Goal: Task Accomplishment & Management: Manage account settings

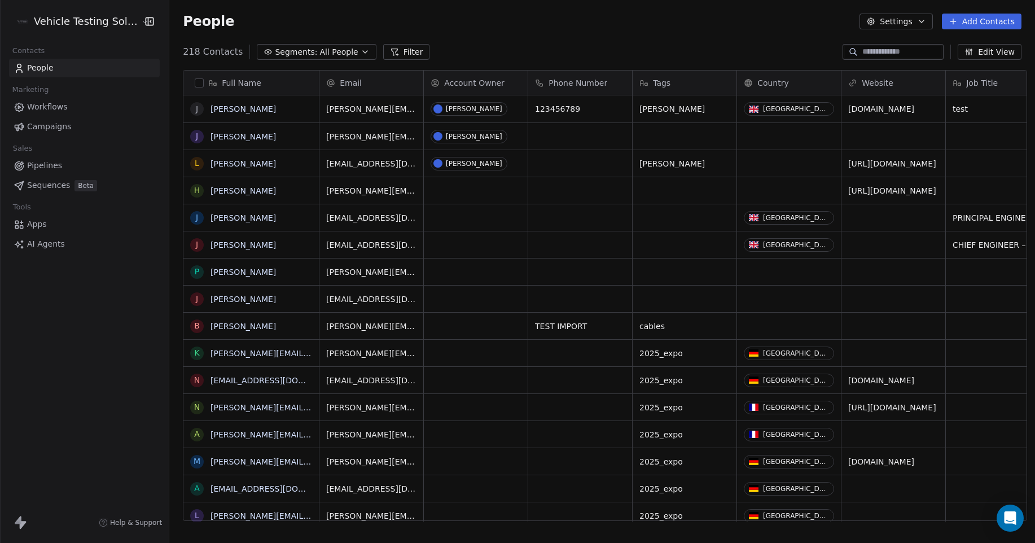
scroll to position [469, 863]
click at [50, 164] on span "Pipelines" at bounding box center [44, 166] width 35 height 12
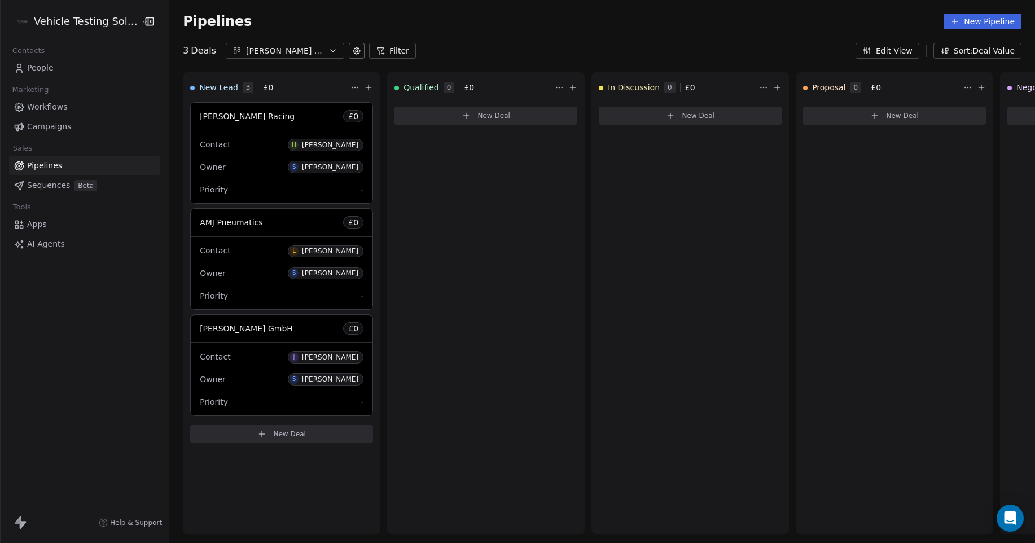
click at [328, 49] on icon "button" at bounding box center [332, 50] width 9 height 9
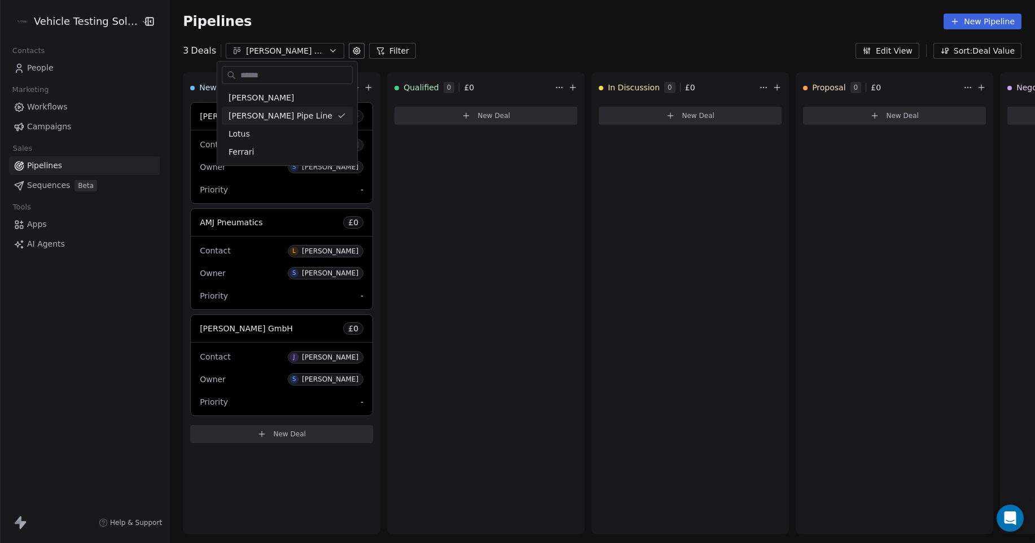
click at [327, 49] on html "Vehicle Testing Solutions Contacts People Marketing Workflows Campaigns Sales P…" at bounding box center [517, 271] width 1035 height 543
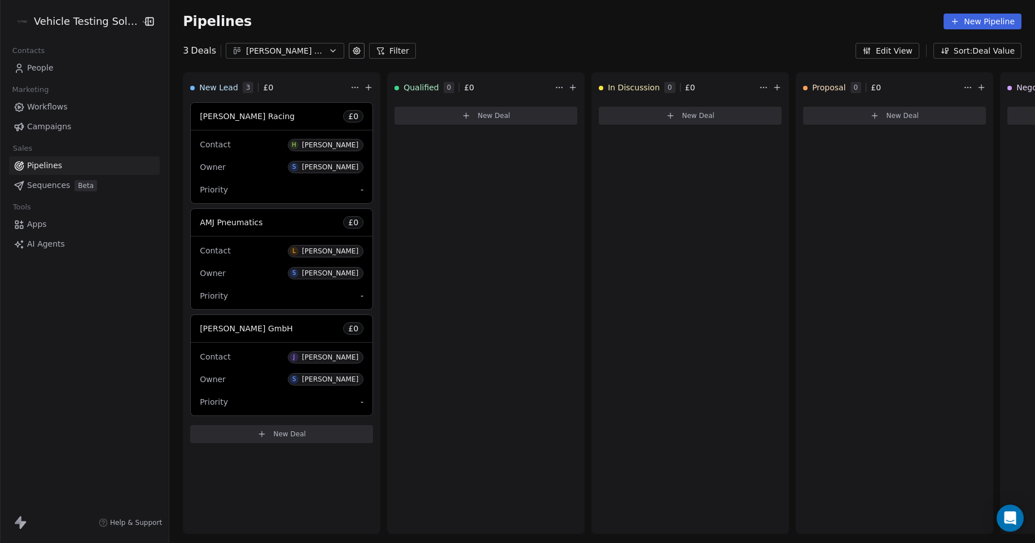
click at [50, 244] on span "AI Agents" at bounding box center [46, 244] width 38 height 12
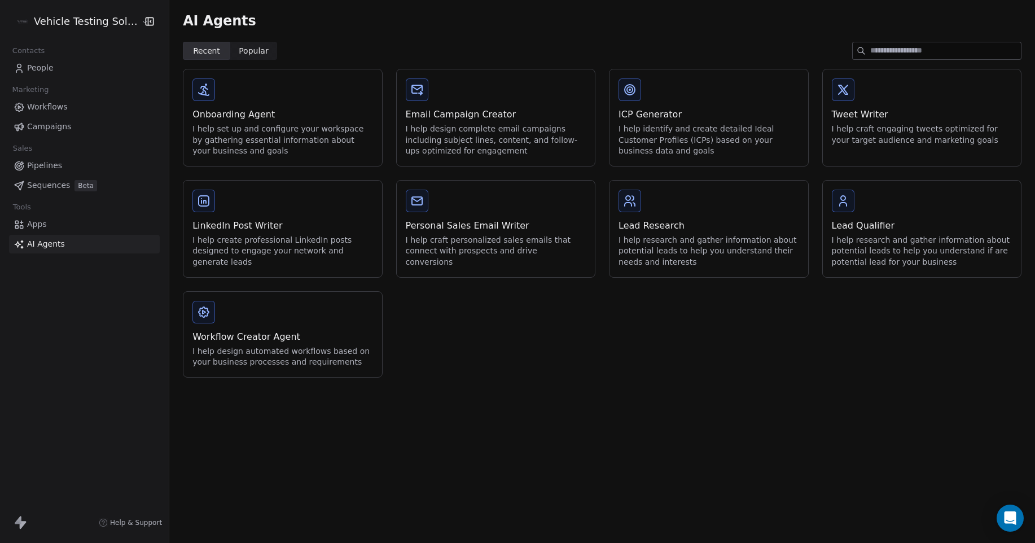
click at [42, 225] on span "Apps" at bounding box center [37, 224] width 20 height 12
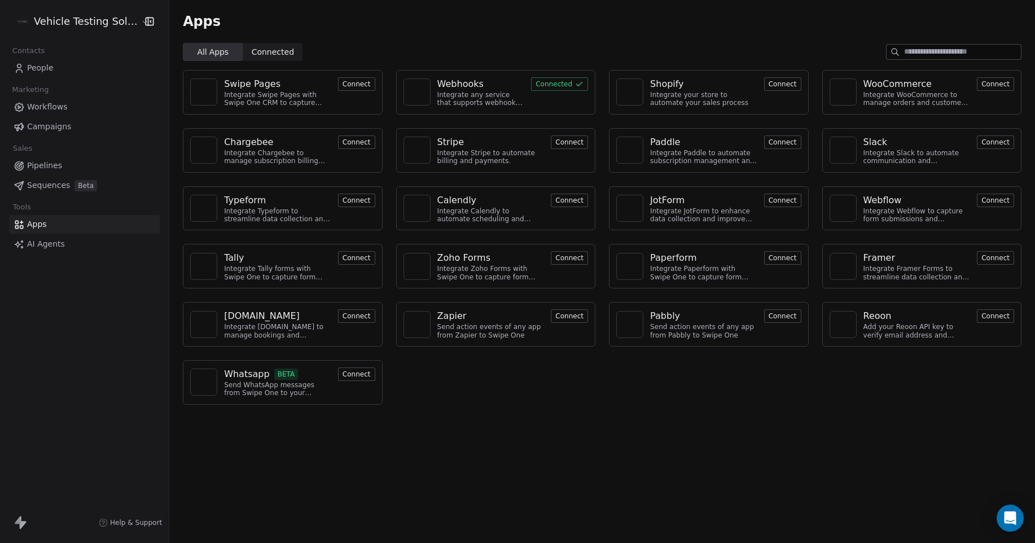
click at [52, 107] on span "Workflows" at bounding box center [47, 107] width 41 height 12
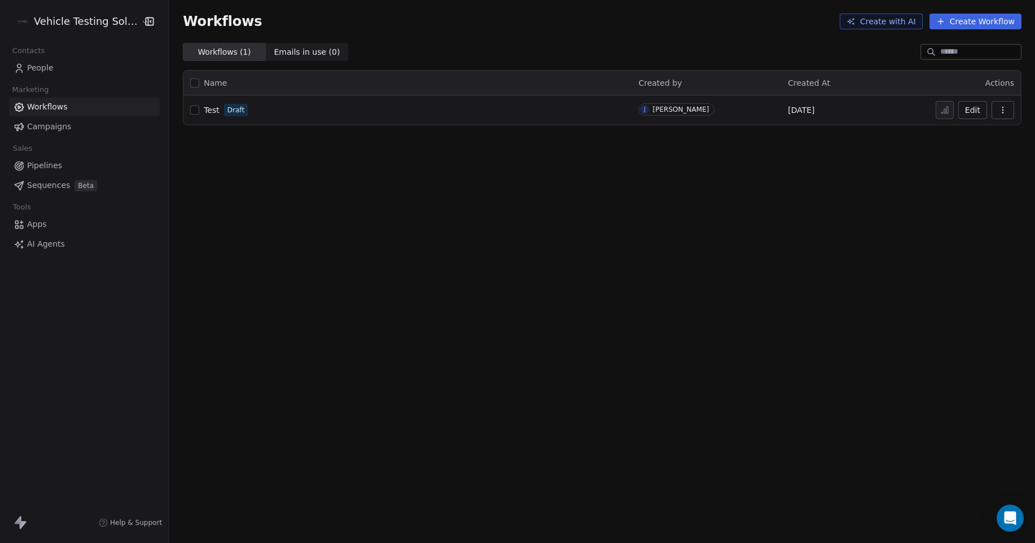
click at [205, 107] on span "Test" at bounding box center [212, 109] width 16 height 9
click at [42, 68] on span "People" at bounding box center [40, 68] width 27 height 12
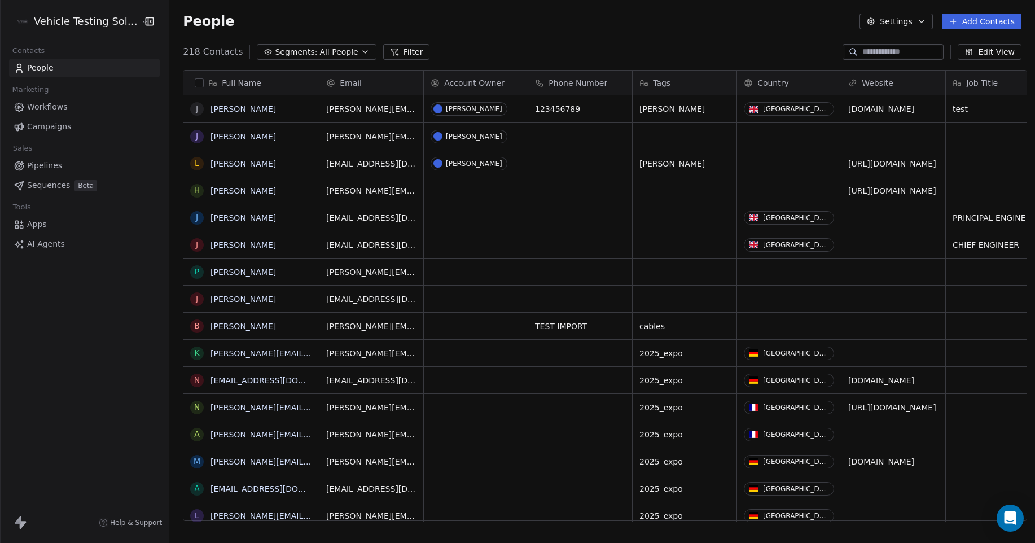
scroll to position [469, 863]
click at [923, 21] on icon "button" at bounding box center [921, 21] width 5 height 2
click at [392, 24] on html "Vehicle Testing Solutions Contacts People Marketing Workflows Campaigns Sales P…" at bounding box center [517, 271] width 1035 height 543
click at [60, 108] on span "Workflows" at bounding box center [47, 107] width 41 height 12
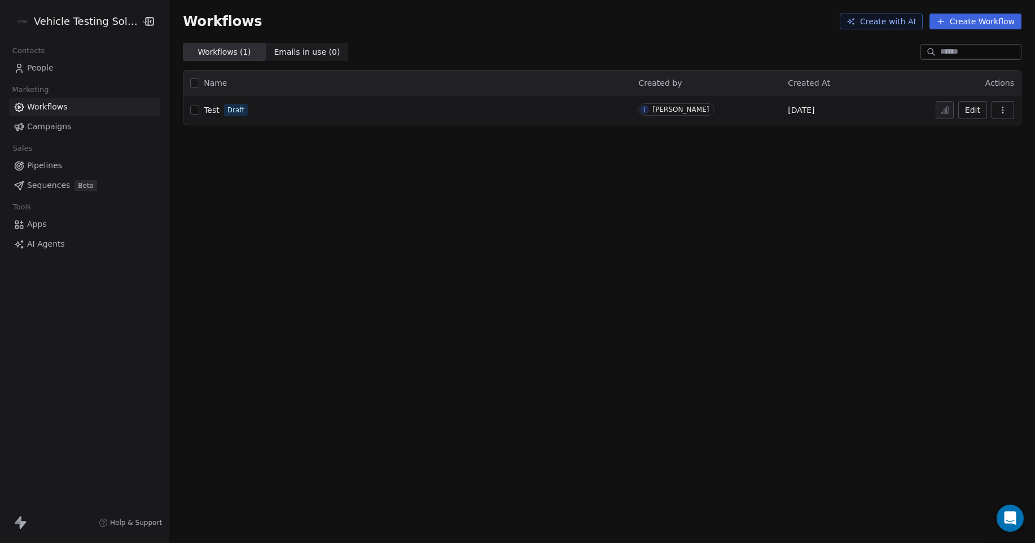
click at [975, 20] on button "Create Workflow" at bounding box center [975, 22] width 92 height 16
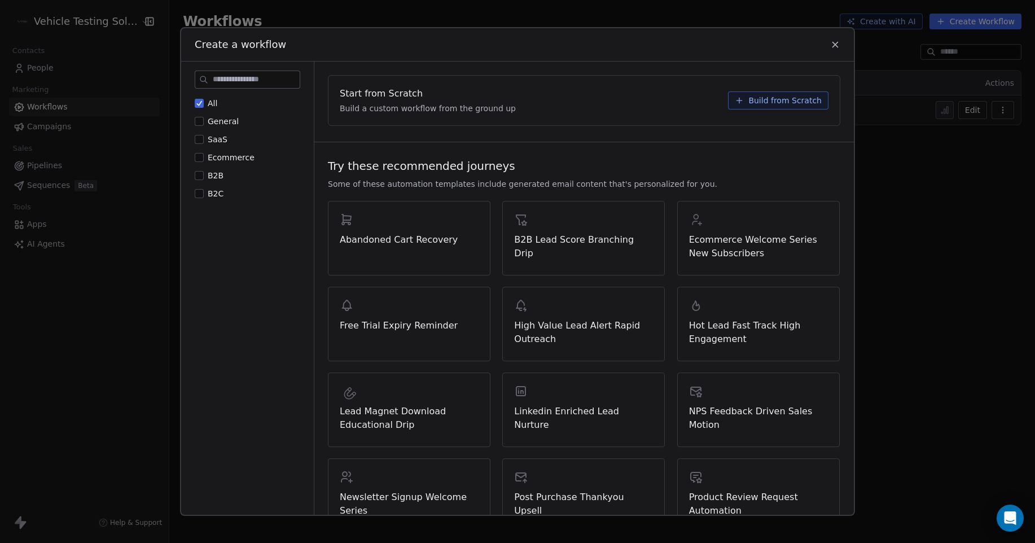
click at [833, 46] on icon at bounding box center [835, 44] width 10 height 10
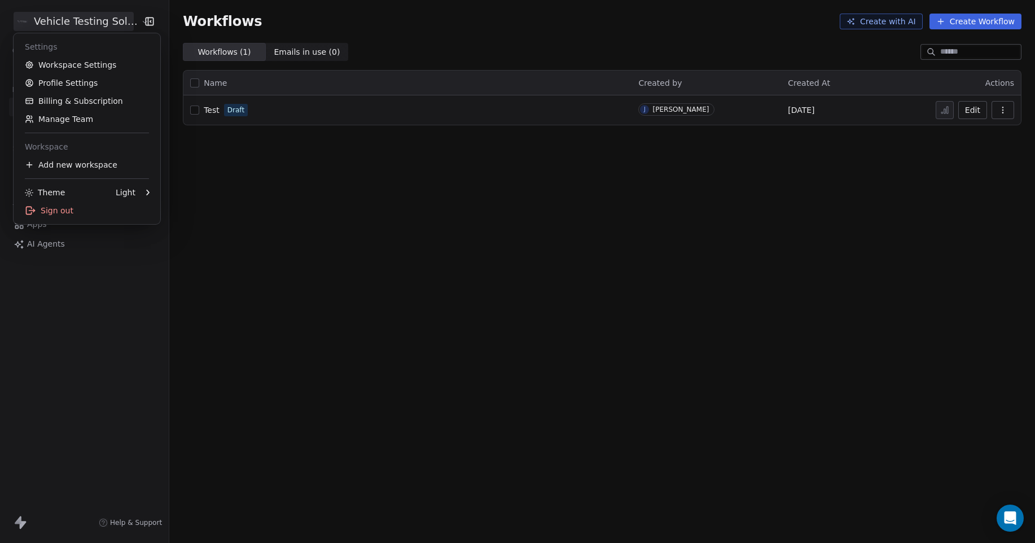
click at [92, 16] on html "Vehicle Testing Solutions Contacts People Marketing Workflows Campaigns Sales P…" at bounding box center [517, 271] width 1035 height 543
click at [91, 62] on link "Workspace Settings" at bounding box center [87, 65] width 138 height 18
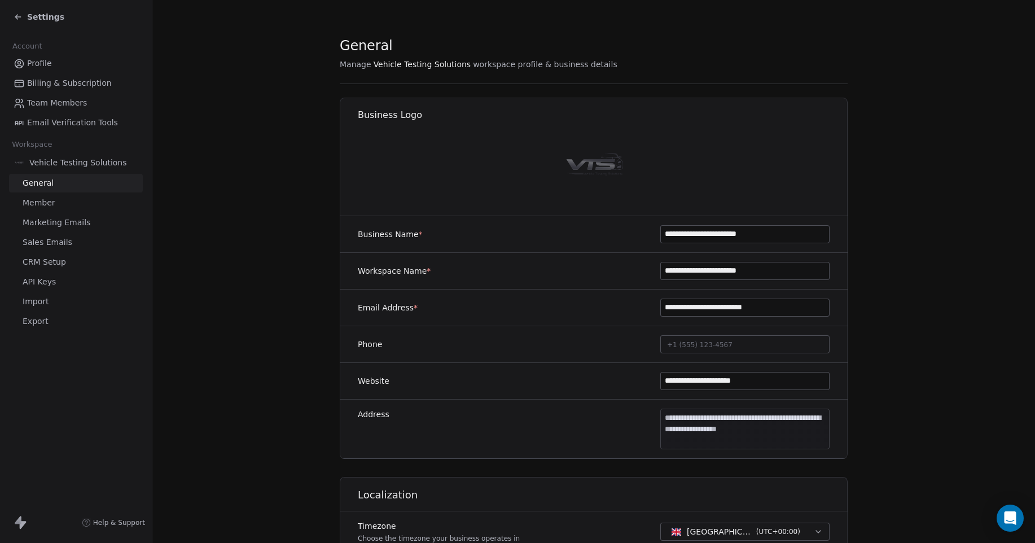
click at [50, 240] on span "Sales Emails" at bounding box center [48, 242] width 50 height 12
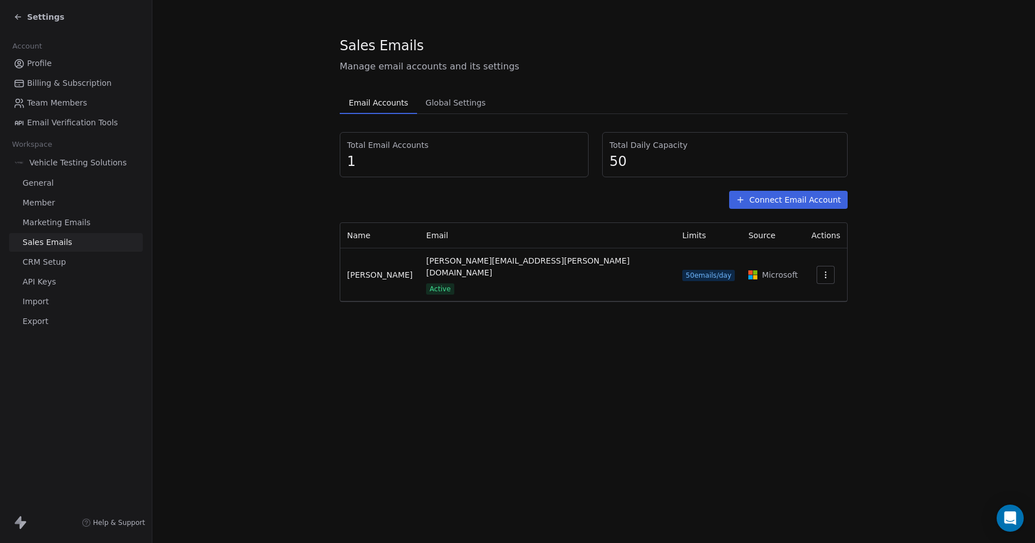
click at [801, 199] on button "Connect Email Account" at bounding box center [788, 200] width 118 height 18
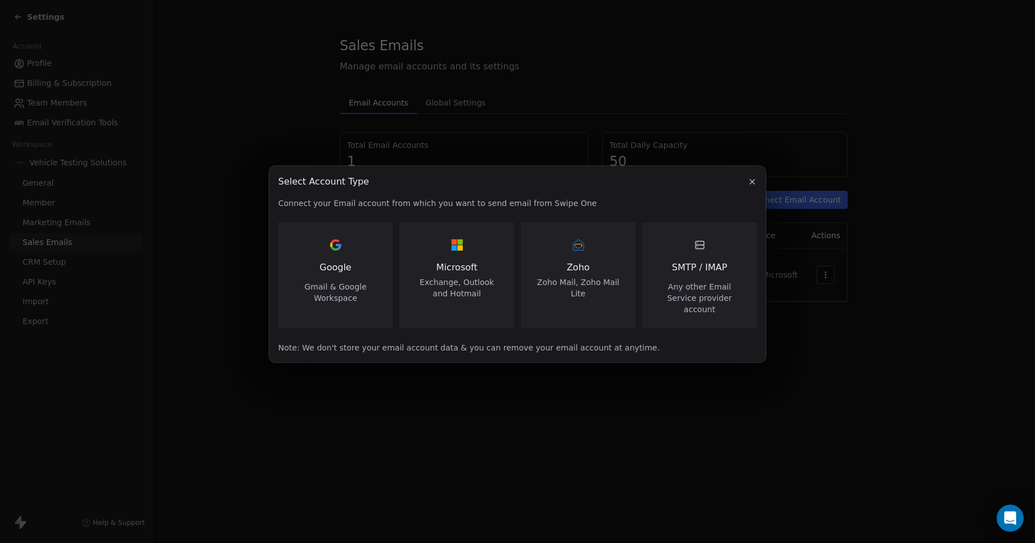
click at [474, 265] on div "Microsoft Exchange, Outlook and Hotmail" at bounding box center [456, 267] width 87 height 63
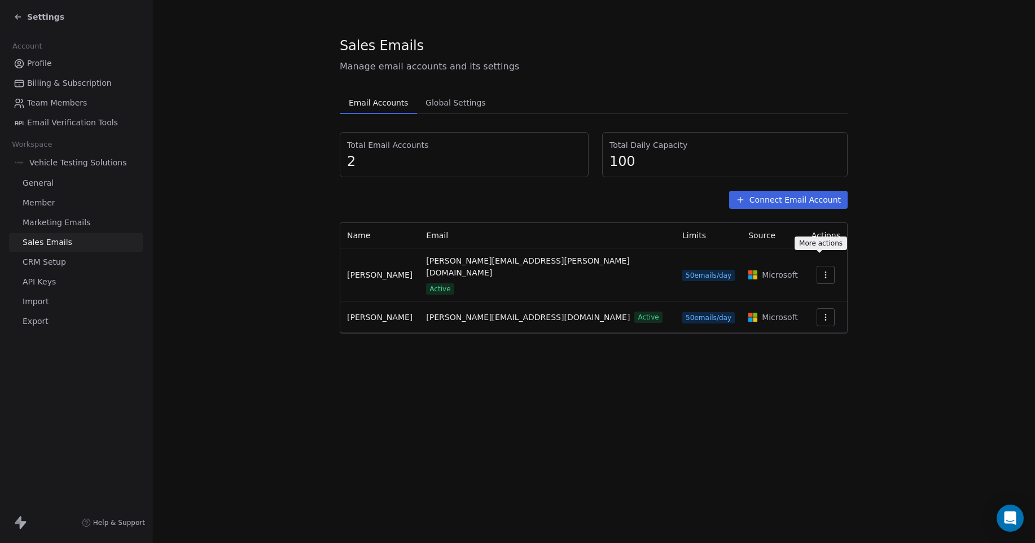
click at [821, 270] on icon "button" at bounding box center [825, 274] width 9 height 9
click at [820, 263] on html "Settings Account Profile Billing & Subscription Team Members Email Verification…" at bounding box center [517, 271] width 1035 height 543
click at [821, 313] on icon "button" at bounding box center [825, 317] width 9 height 9
click at [811, 320] on span "Settings" at bounding box center [803, 321] width 32 height 12
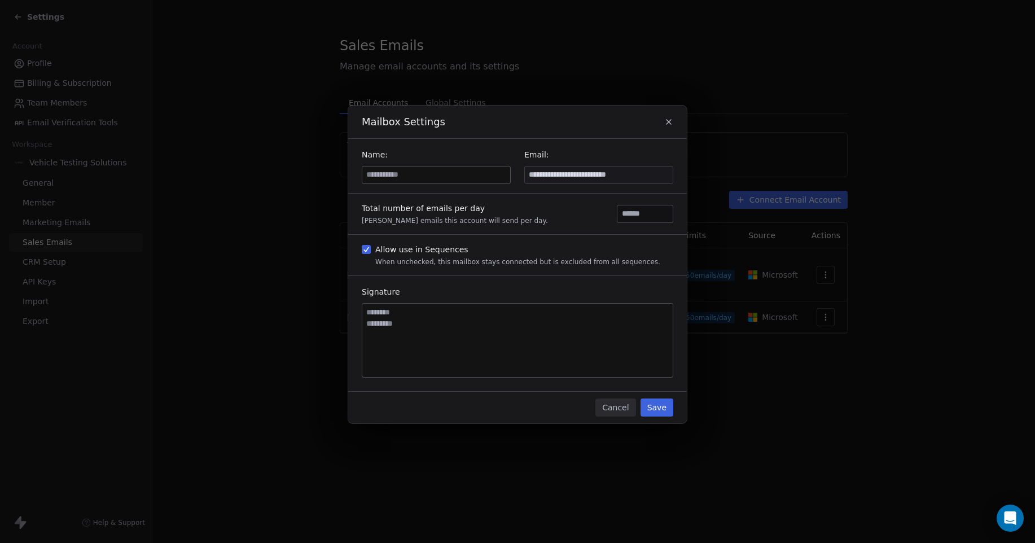
click at [424, 179] on input at bounding box center [436, 174] width 148 height 17
type input "**********"
click at [376, 313] on textarea at bounding box center [517, 340] width 310 height 73
type textarea "**********"
click at [655, 408] on button "Save" at bounding box center [656, 407] width 33 height 18
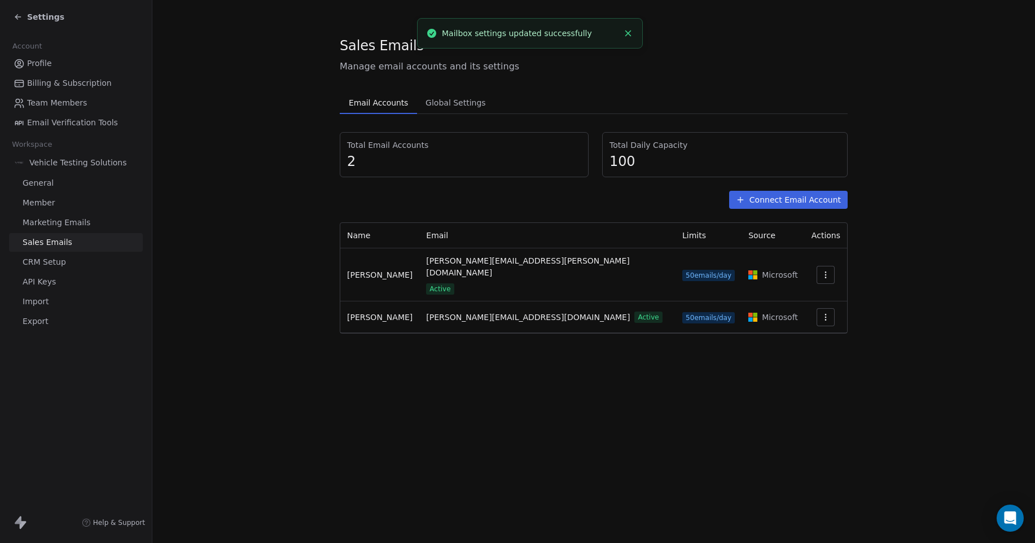
click at [823, 270] on icon "button" at bounding box center [825, 274] width 9 height 9
click at [816, 285] on span "Settings" at bounding box center [803, 290] width 32 height 12
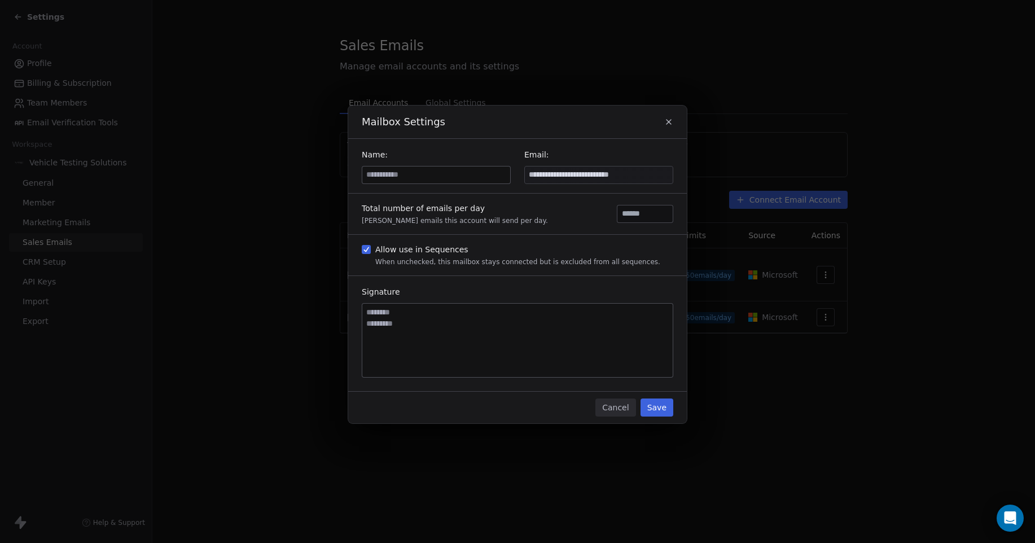
click at [668, 122] on icon "button" at bounding box center [668, 121] width 9 height 9
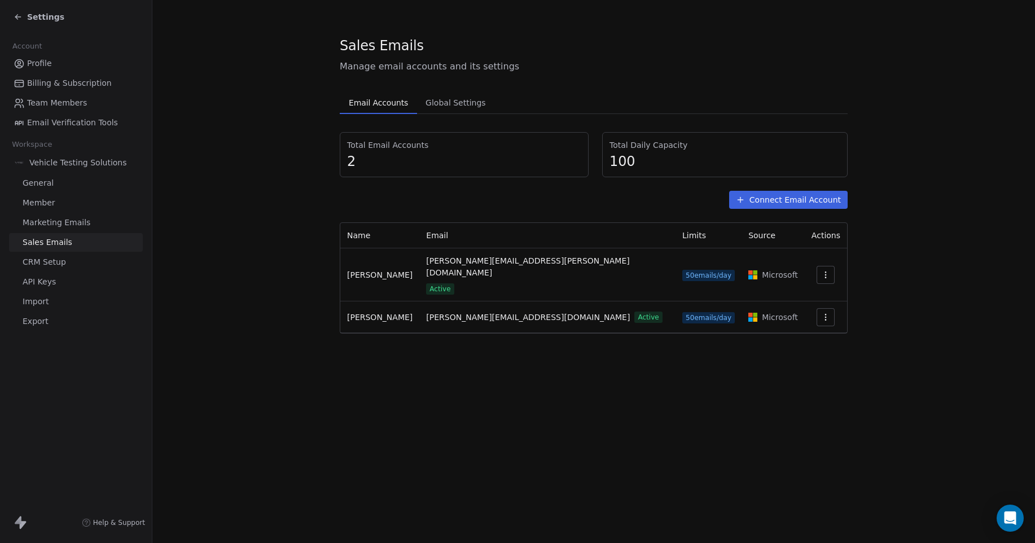
click at [821, 313] on icon "button" at bounding box center [825, 317] width 9 height 9
click at [810, 320] on span "Settings" at bounding box center [803, 321] width 32 height 12
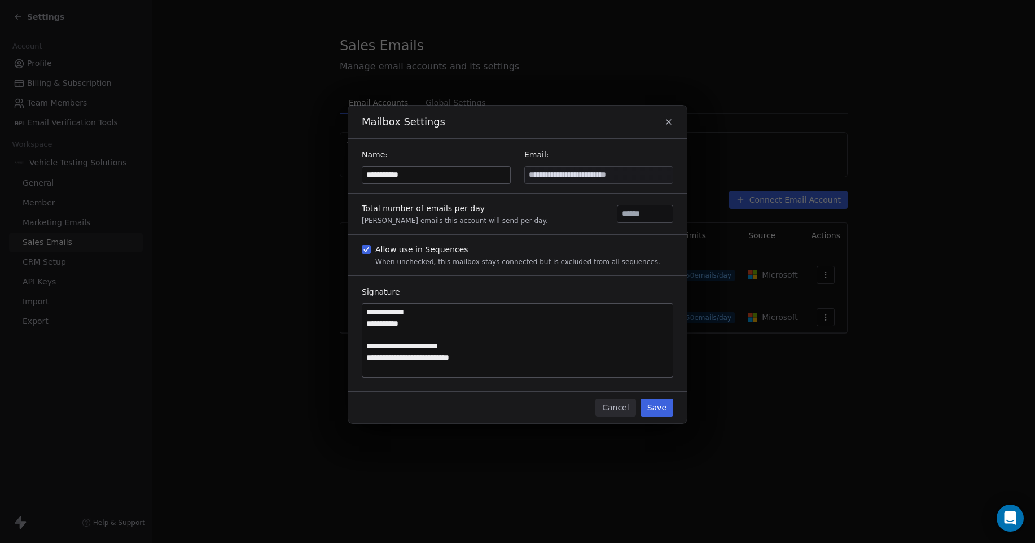
click at [668, 121] on icon "button" at bounding box center [668, 121] width 9 height 9
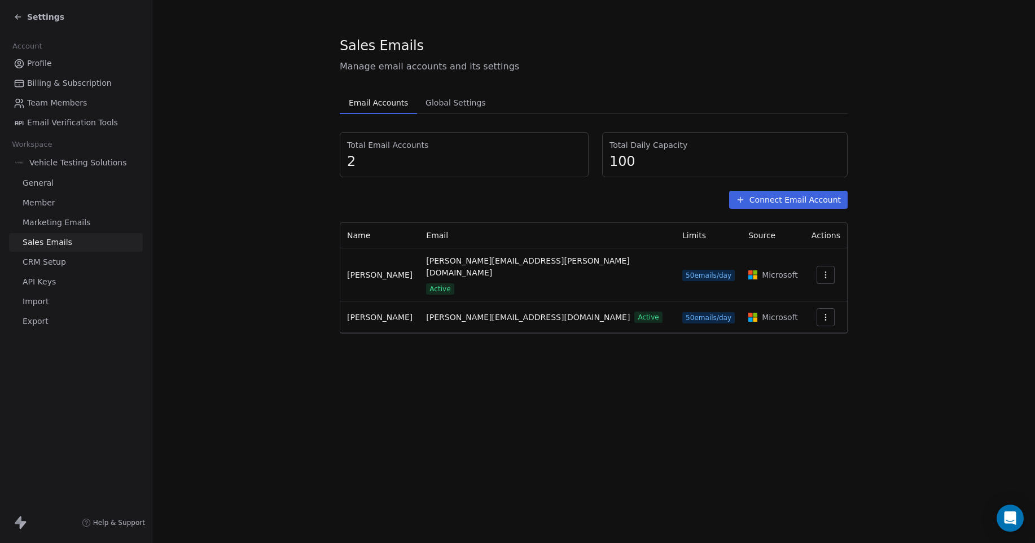
click at [767, 366] on div "Sales Emails Manage email accounts and its settings Email Accounts Email Accoun…" at bounding box center [593, 271] width 882 height 543
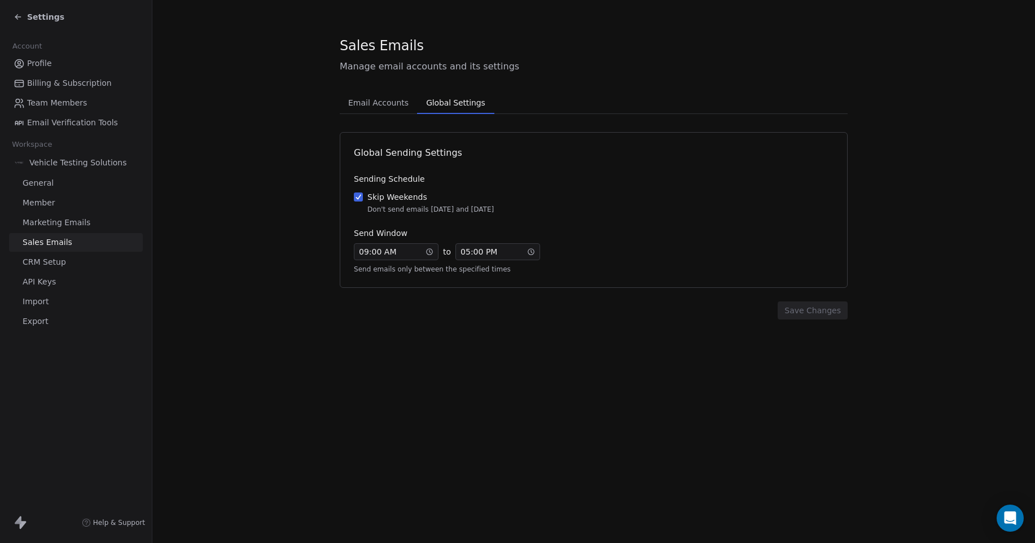
click at [458, 107] on span "Global Settings" at bounding box center [455, 103] width 68 height 16
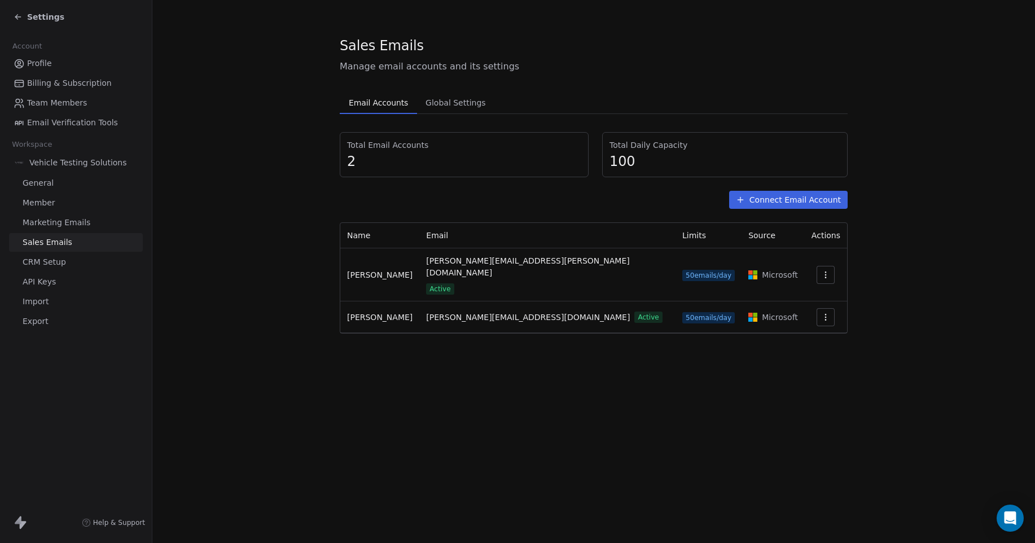
click at [375, 99] on span "Email Accounts" at bounding box center [378, 103] width 68 height 16
click at [36, 260] on span "CRM Setup" at bounding box center [44, 262] width 43 height 12
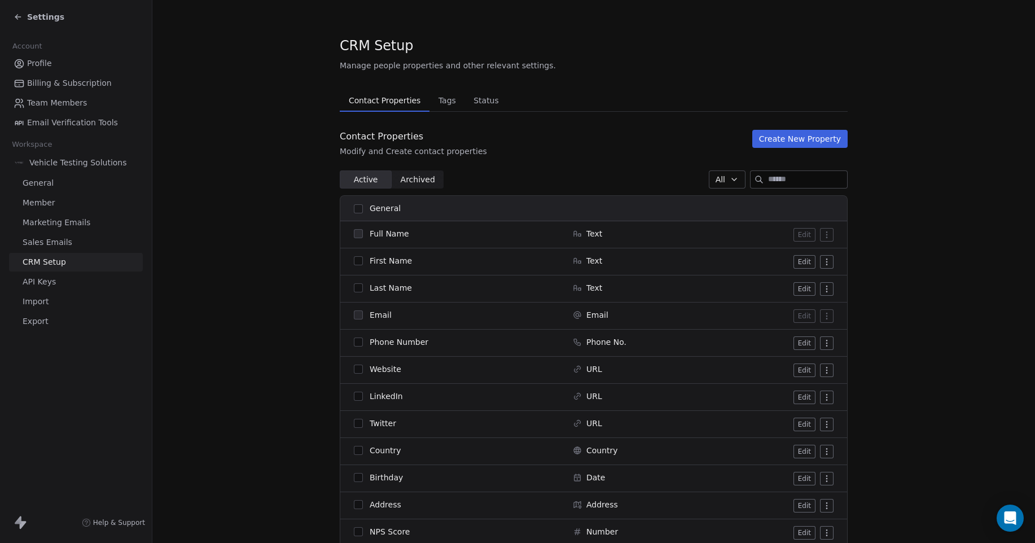
click at [475, 102] on span "Status" at bounding box center [486, 101] width 34 height 16
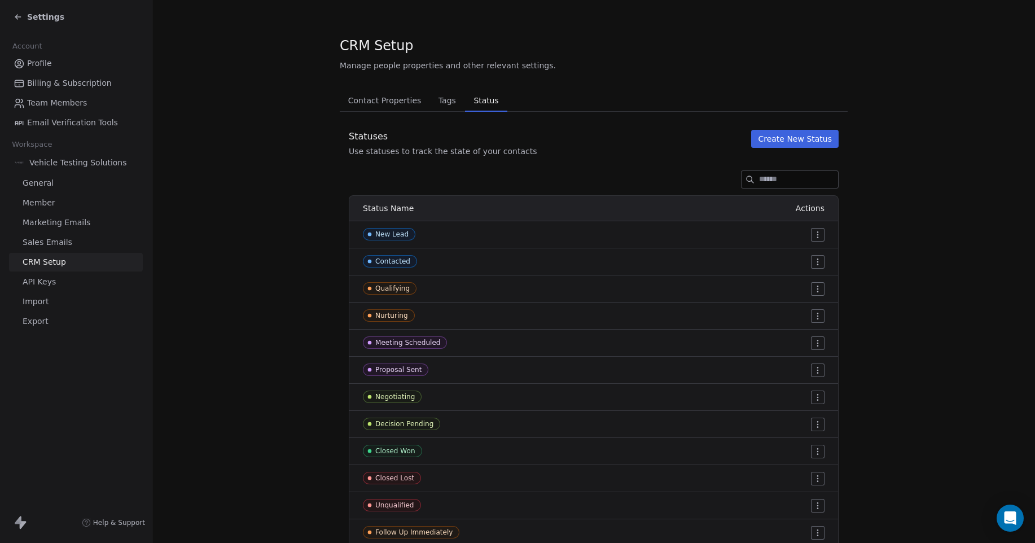
click at [815, 235] on html "Settings Account Profile Billing & Subscription Team Members Email Verification…" at bounding box center [517, 271] width 1035 height 543
click at [441, 98] on span "Tags" at bounding box center [447, 101] width 27 height 16
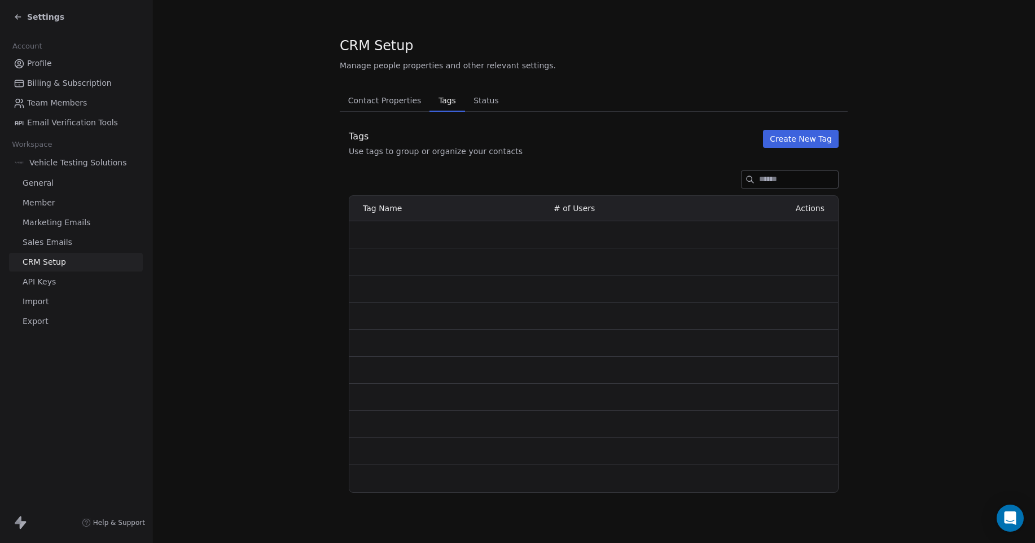
click at [439, 104] on span "Tags" at bounding box center [447, 101] width 26 height 16
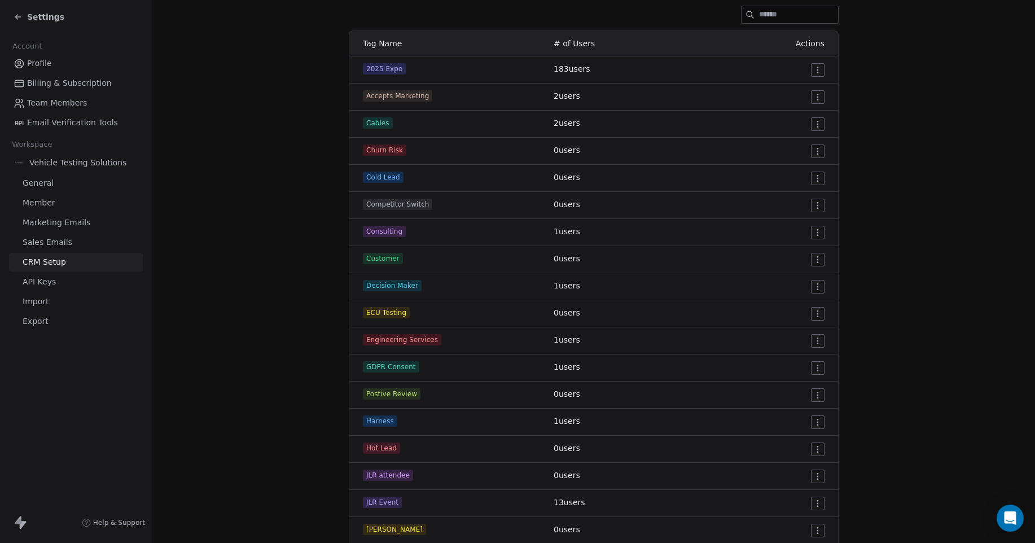
scroll to position [148, 0]
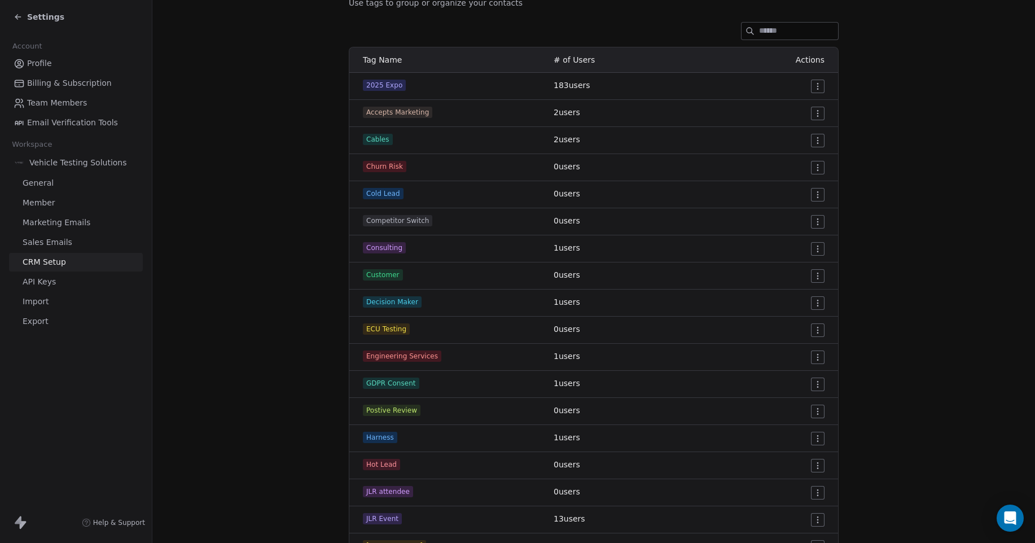
click at [46, 283] on span "API Keys" at bounding box center [39, 282] width 33 height 12
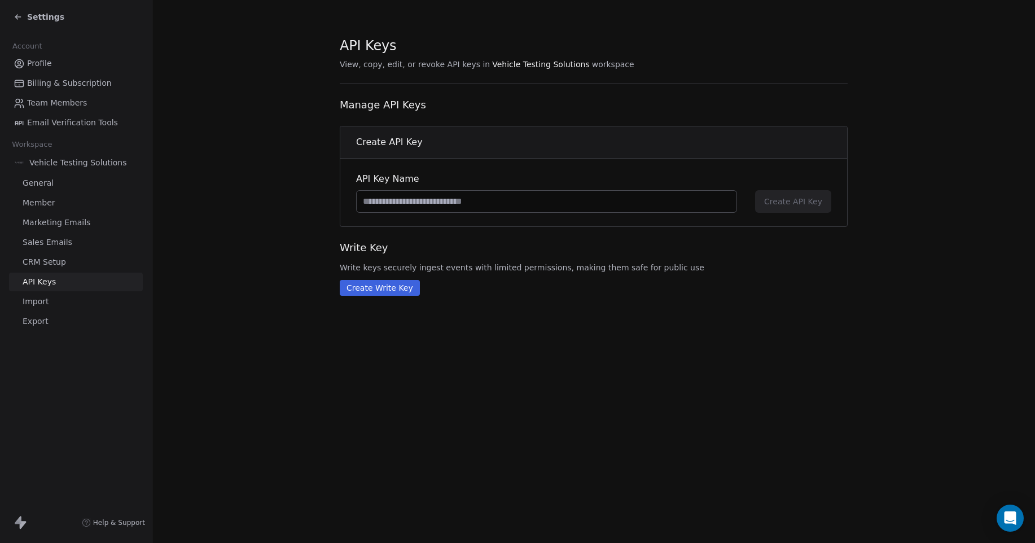
click at [40, 301] on span "Import" at bounding box center [36, 302] width 26 height 12
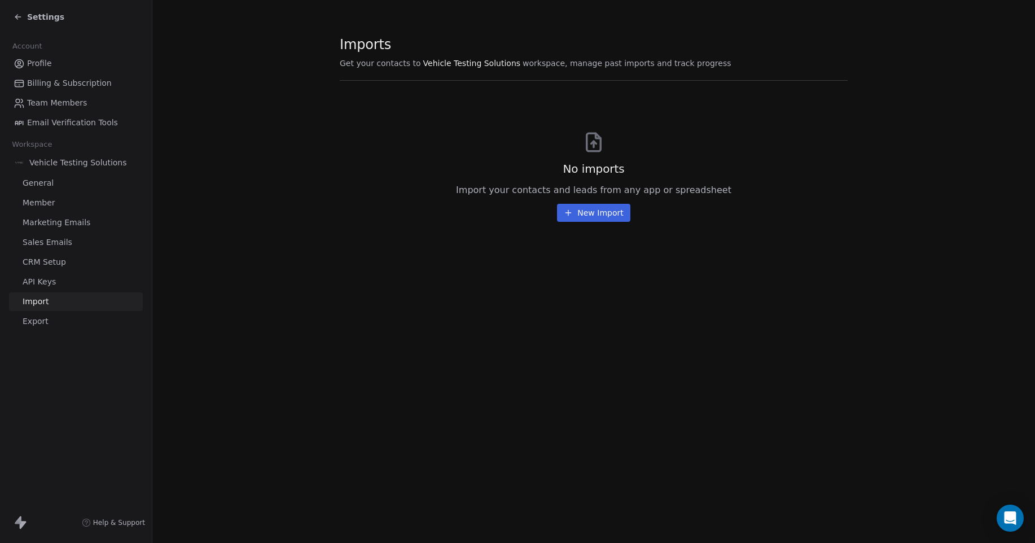
click at [63, 243] on span "Sales Emails" at bounding box center [48, 242] width 50 height 12
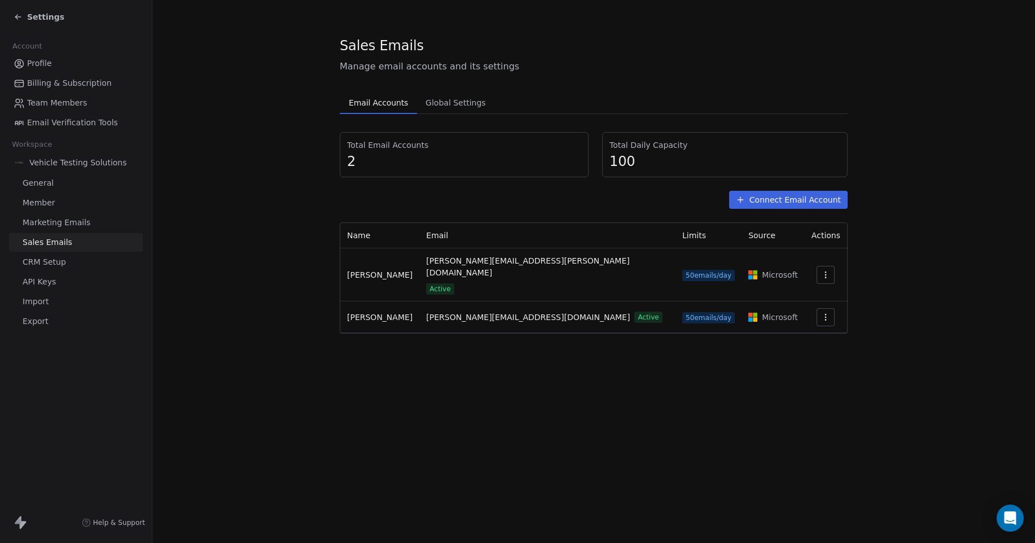
click at [63, 223] on span "Marketing Emails" at bounding box center [57, 223] width 68 height 12
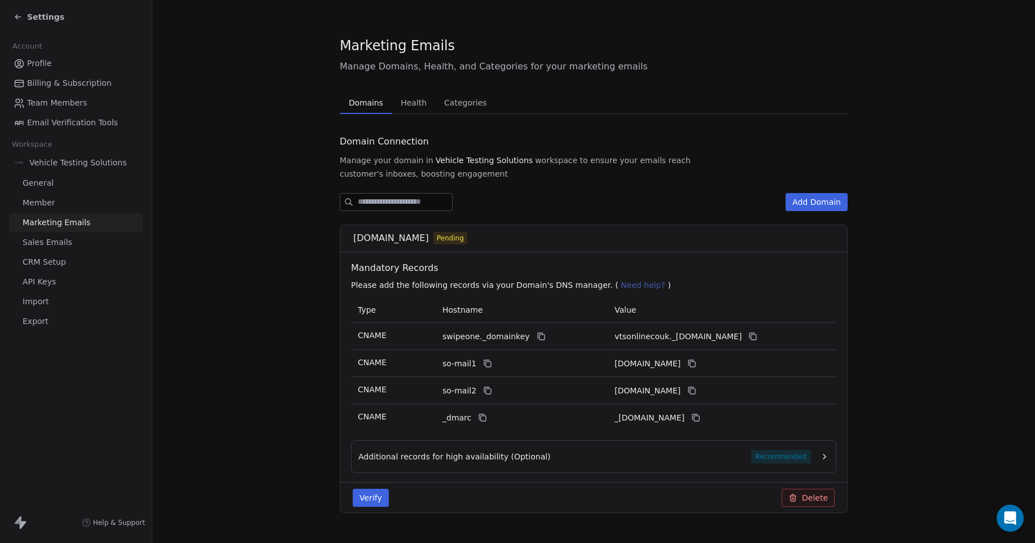
click at [52, 203] on span "Member" at bounding box center [39, 203] width 33 height 12
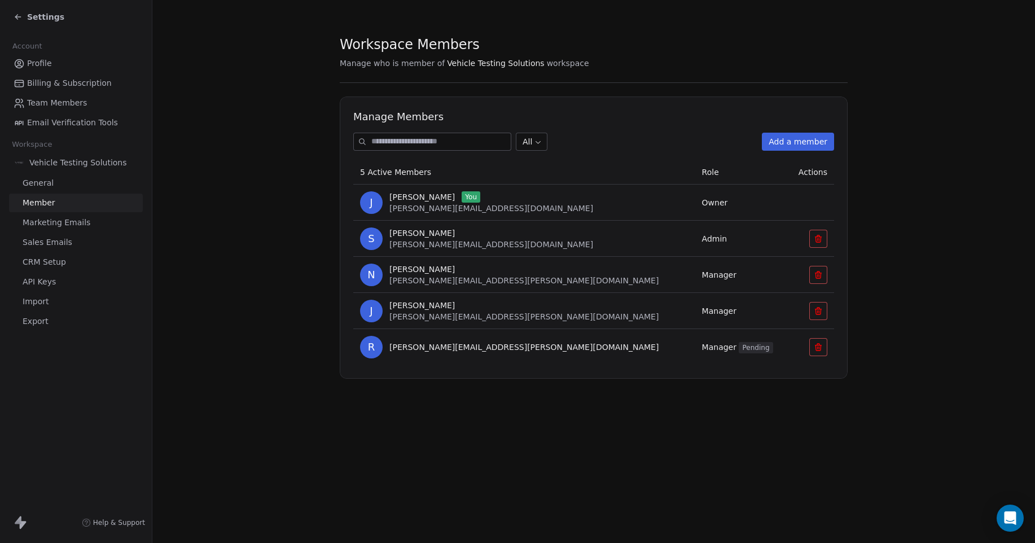
click at [52, 186] on link "General" at bounding box center [76, 183] width 134 height 19
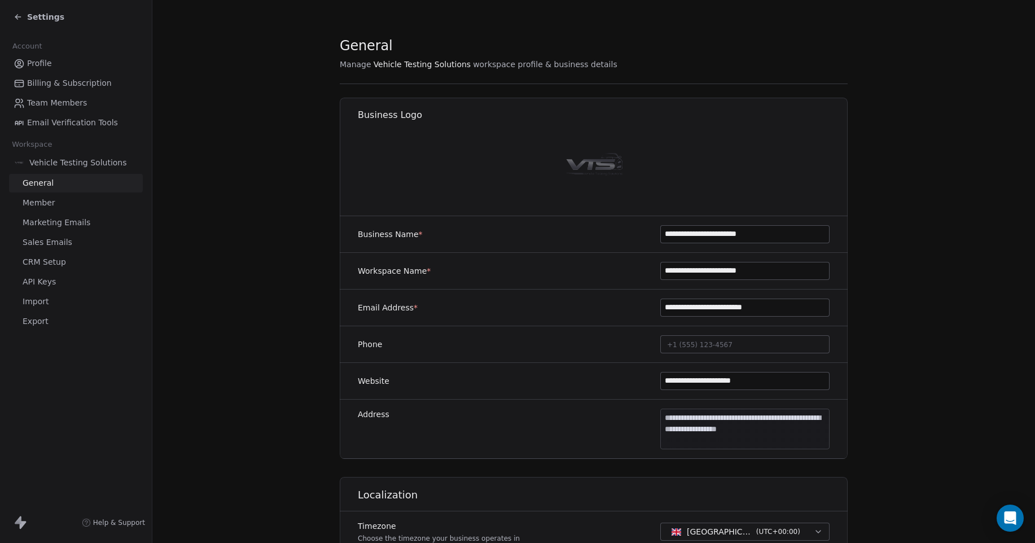
click at [773, 237] on input "**********" at bounding box center [745, 234] width 168 height 17
click at [73, 125] on span "Email Verification Tools" at bounding box center [72, 123] width 91 height 12
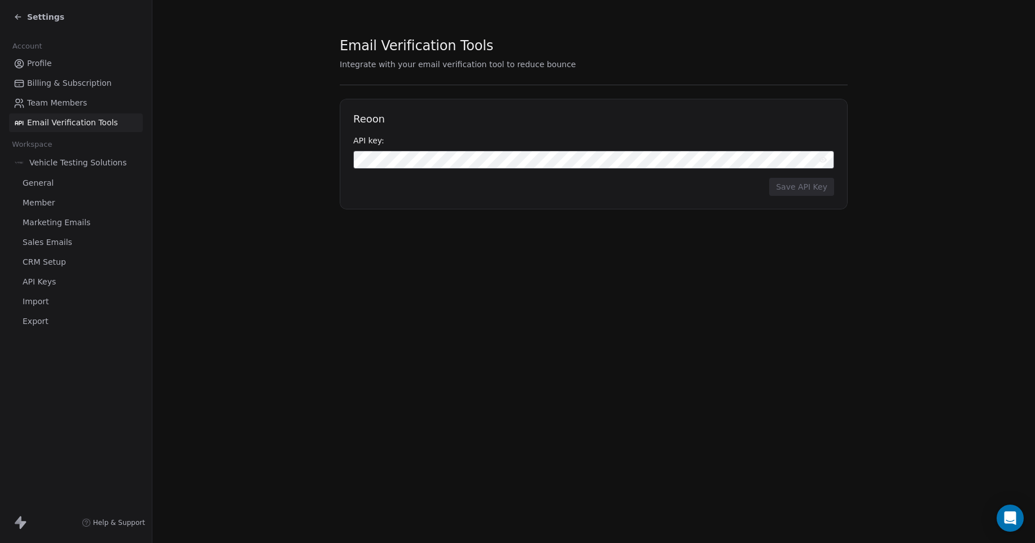
click at [63, 105] on span "Team Members" at bounding box center [57, 103] width 60 height 12
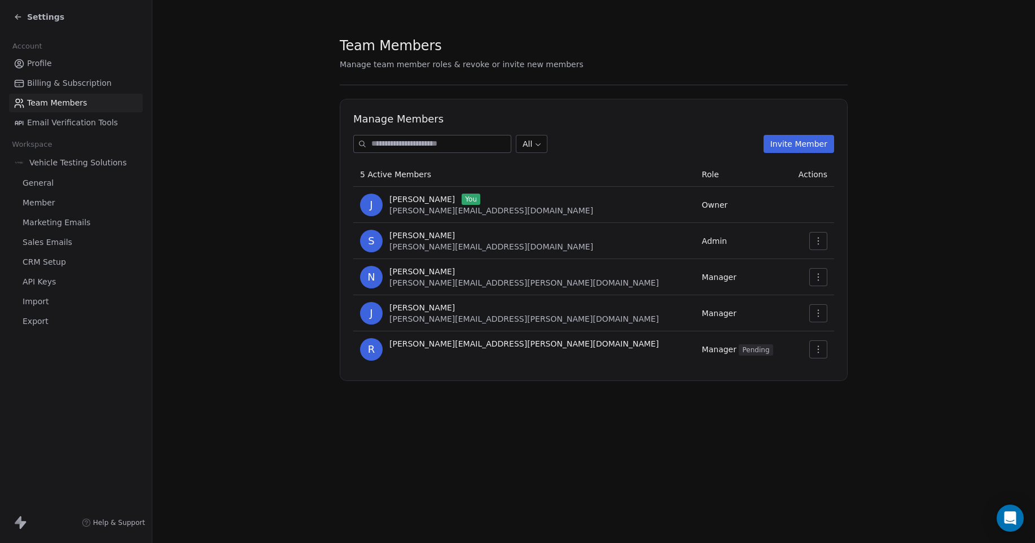
click at [21, 14] on icon at bounding box center [18, 16] width 9 height 9
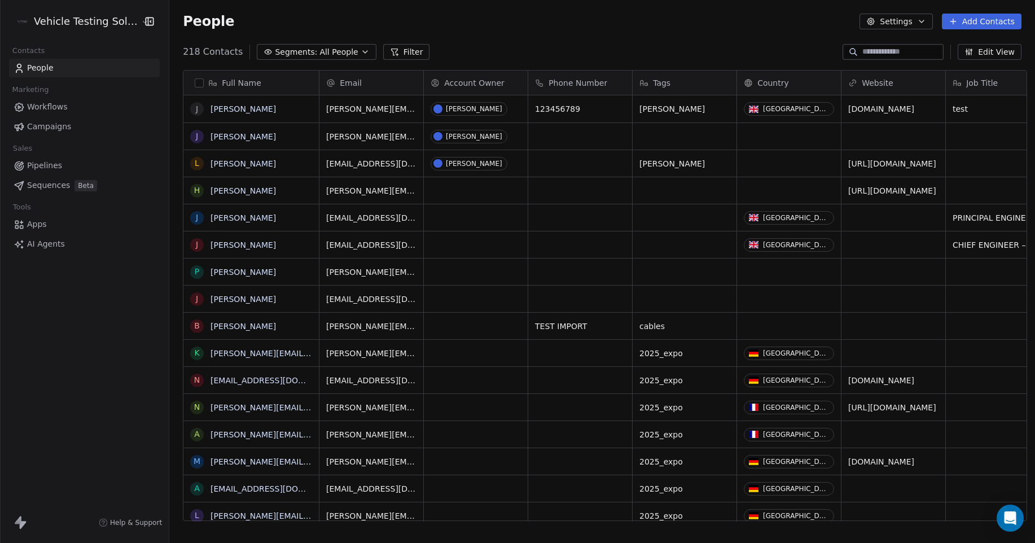
scroll to position [469, 863]
